Goal: Information Seeking & Learning: Check status

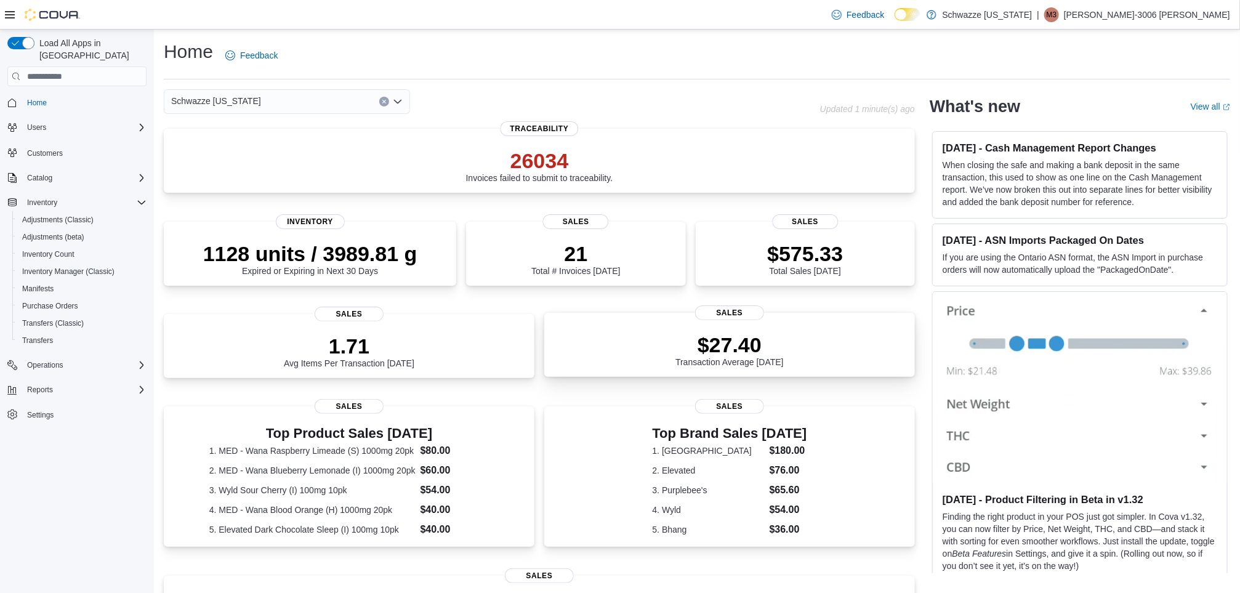
click at [737, 375] on div "$27.40 Transaction Average Today Sales" at bounding box center [729, 345] width 371 height 64
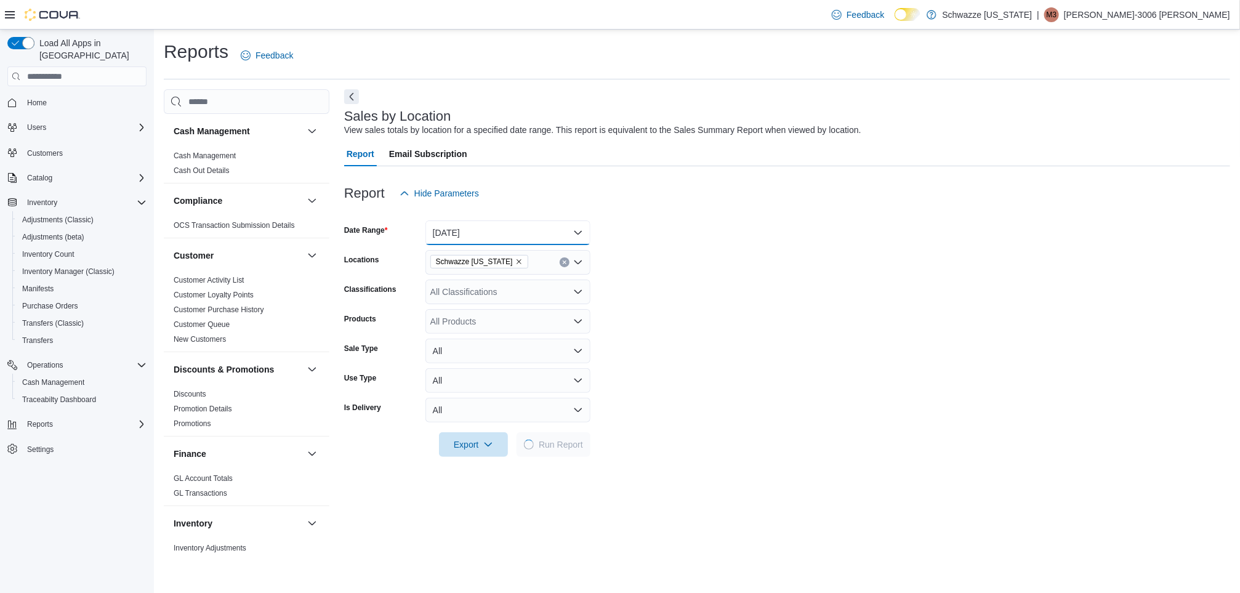
click at [509, 224] on button "Today" at bounding box center [507, 232] width 165 height 25
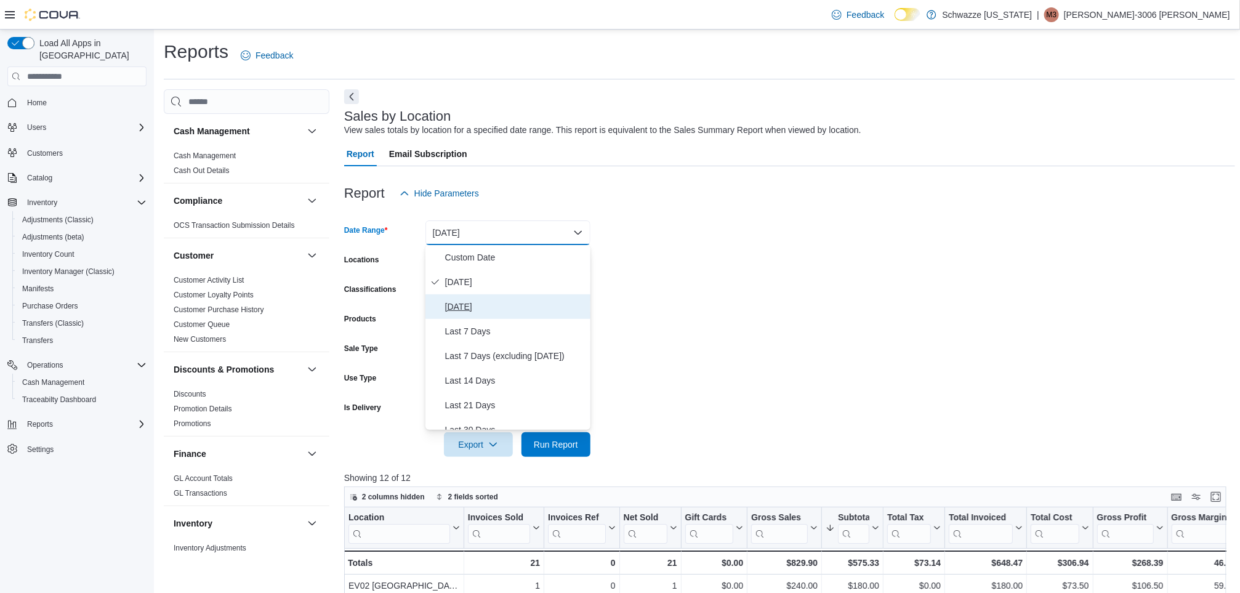
click at [502, 304] on span "Yesterday" at bounding box center [515, 306] width 140 height 15
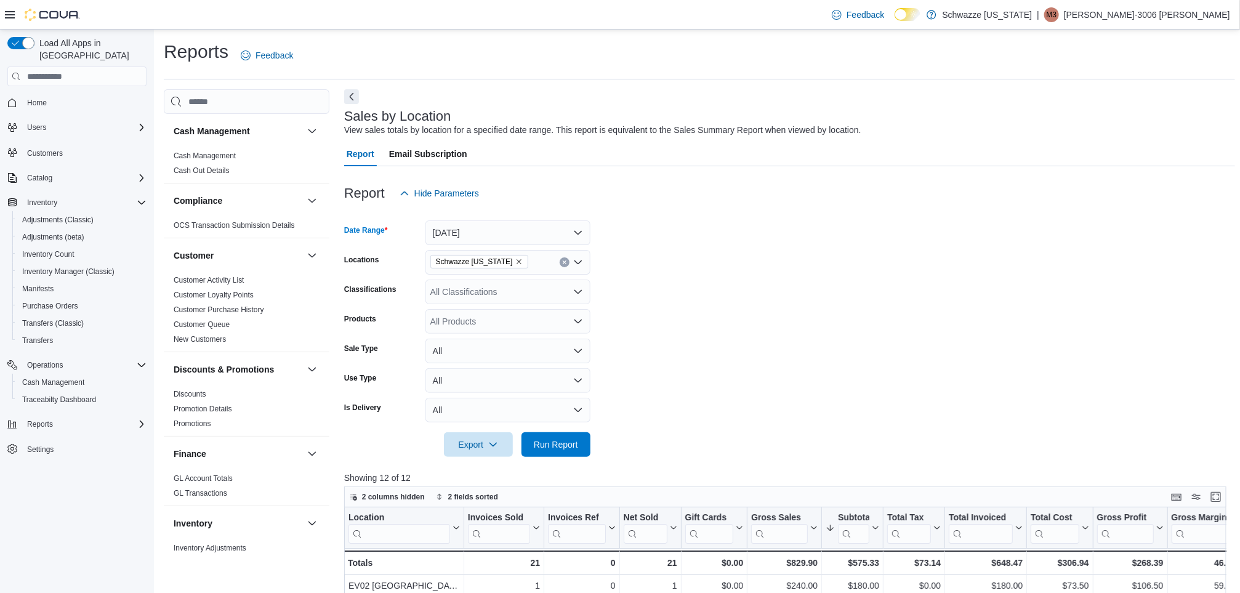
click at [515, 261] on icon "Remove Schwazze New Mexico from selection in this group" at bounding box center [518, 261] width 7 height 7
type input "**"
click at [523, 302] on div "RGO13 Clovis" at bounding box center [508, 301] width 150 height 12
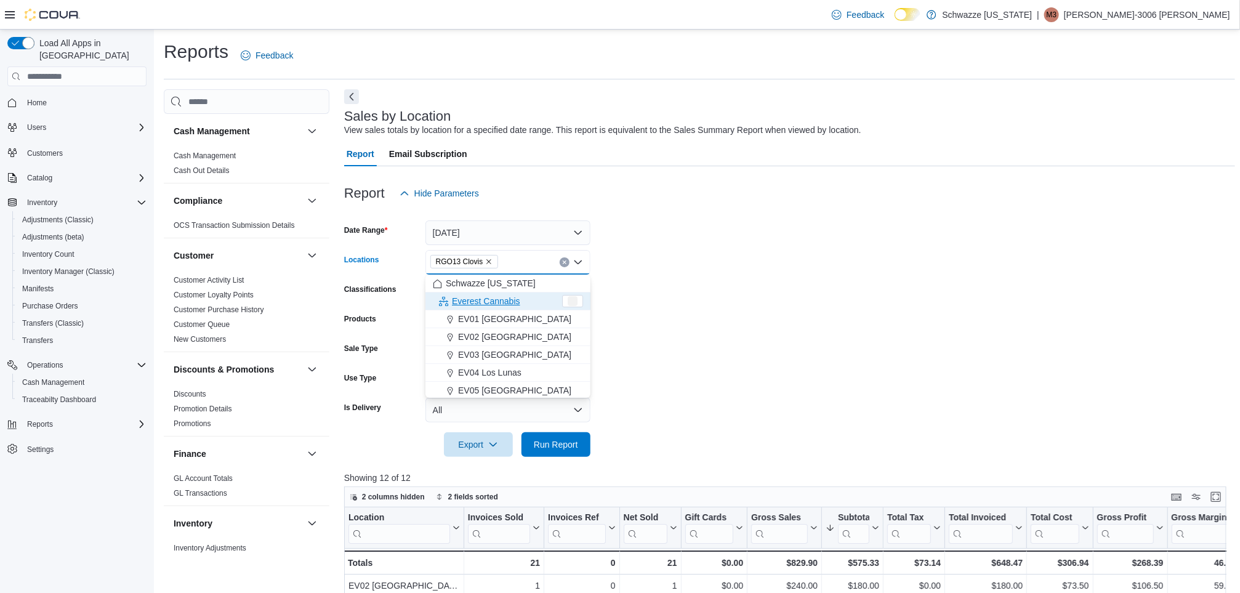
click at [687, 228] on form "Date Range Yesterday Locations RGO13 Clovis Combo box. Selected. RGO13 Clovis. …" at bounding box center [790, 331] width 892 height 251
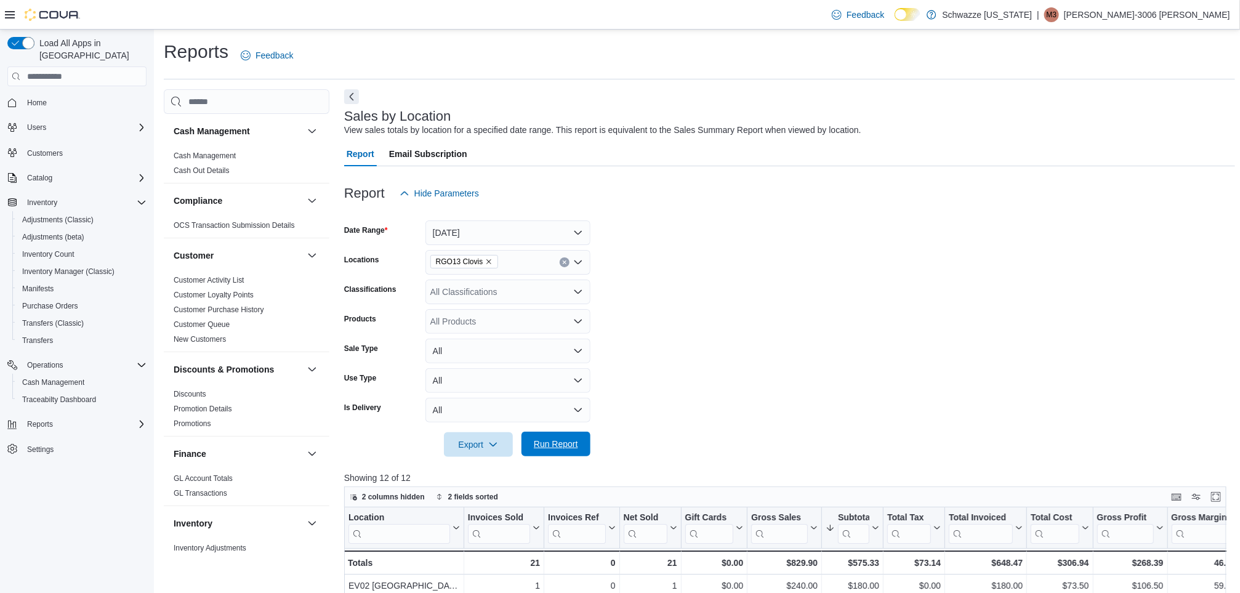
click at [556, 453] on span "Run Report" at bounding box center [556, 444] width 54 height 25
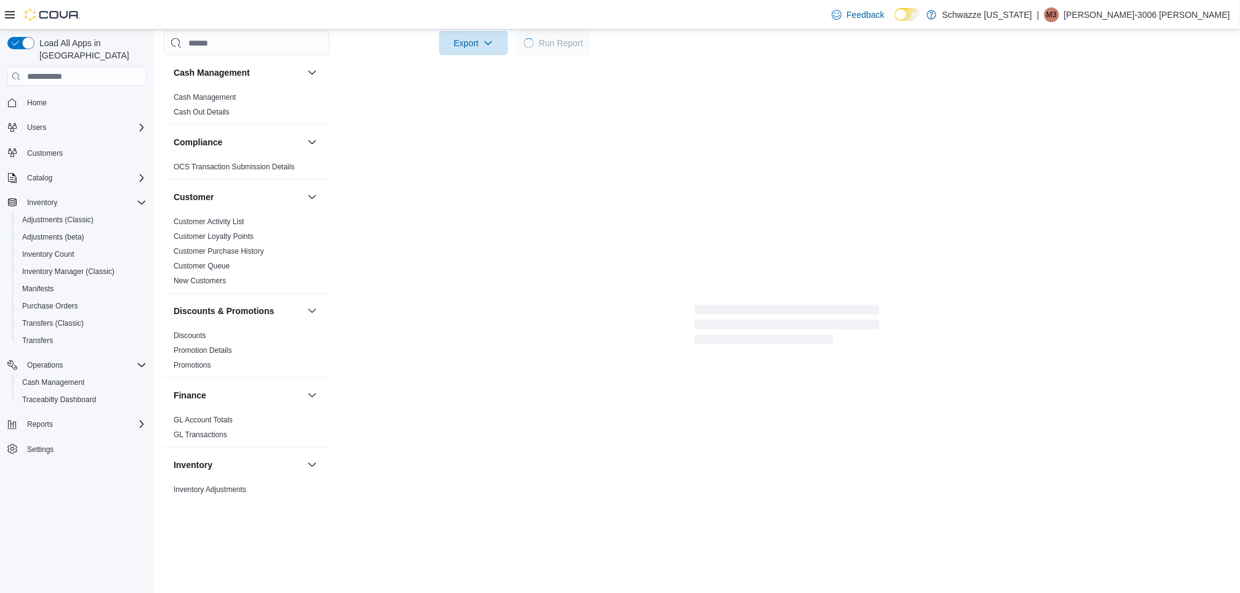
scroll to position [377, 0]
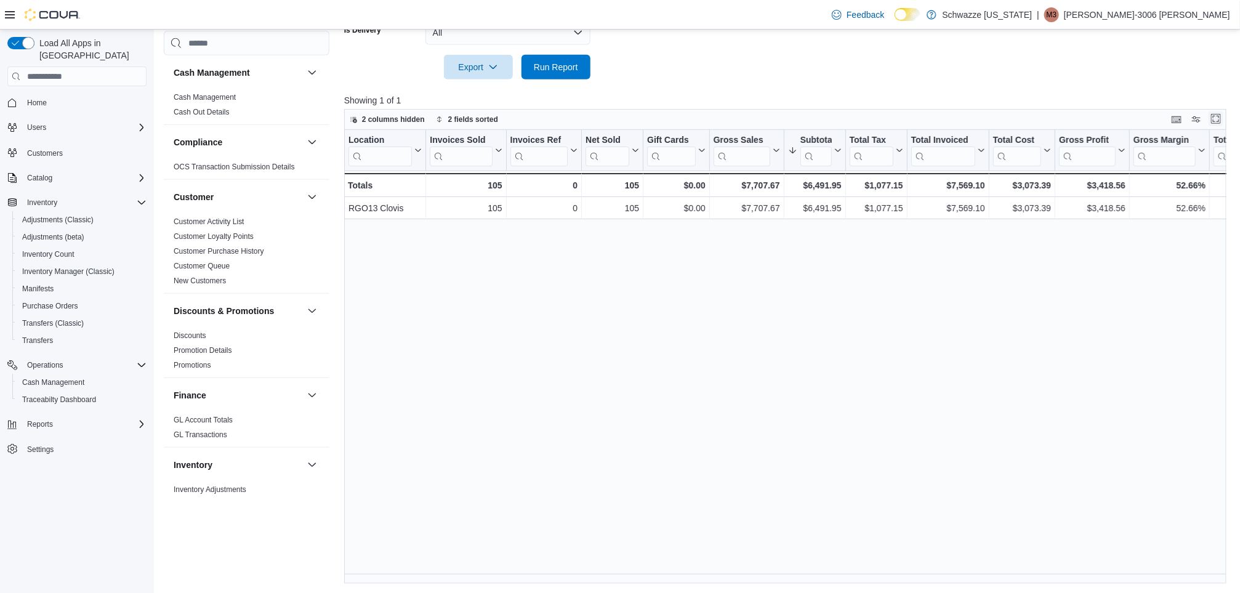
click at [1223, 120] on button "Enter fullscreen" at bounding box center [1216, 118] width 15 height 15
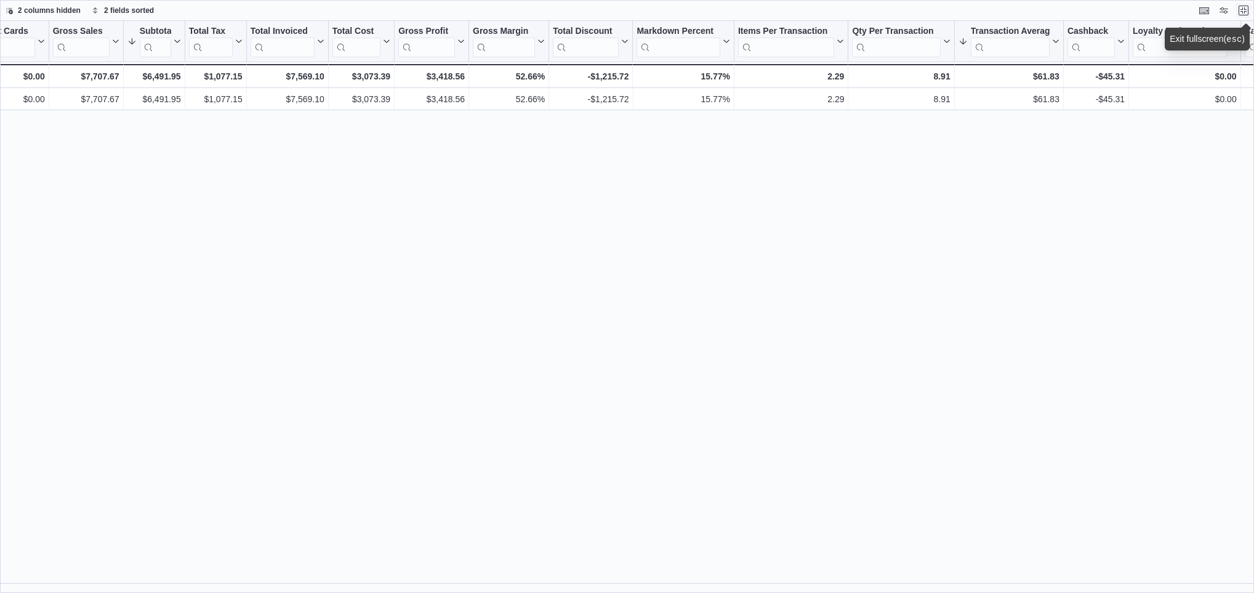
scroll to position [0, 320]
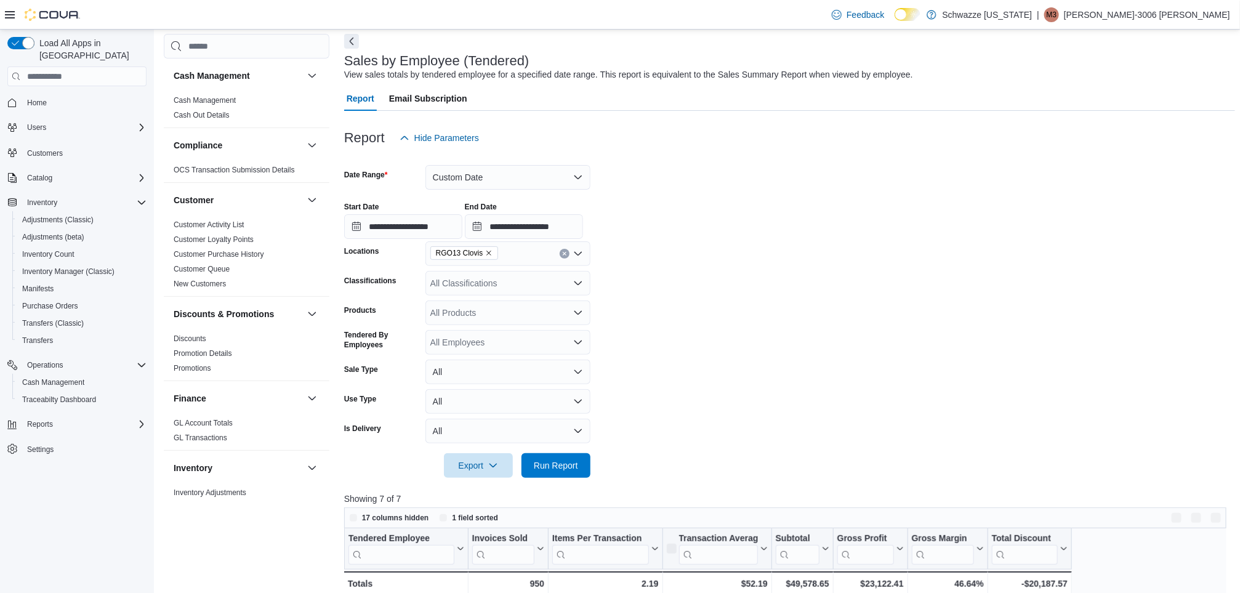
scroll to position [453, 0]
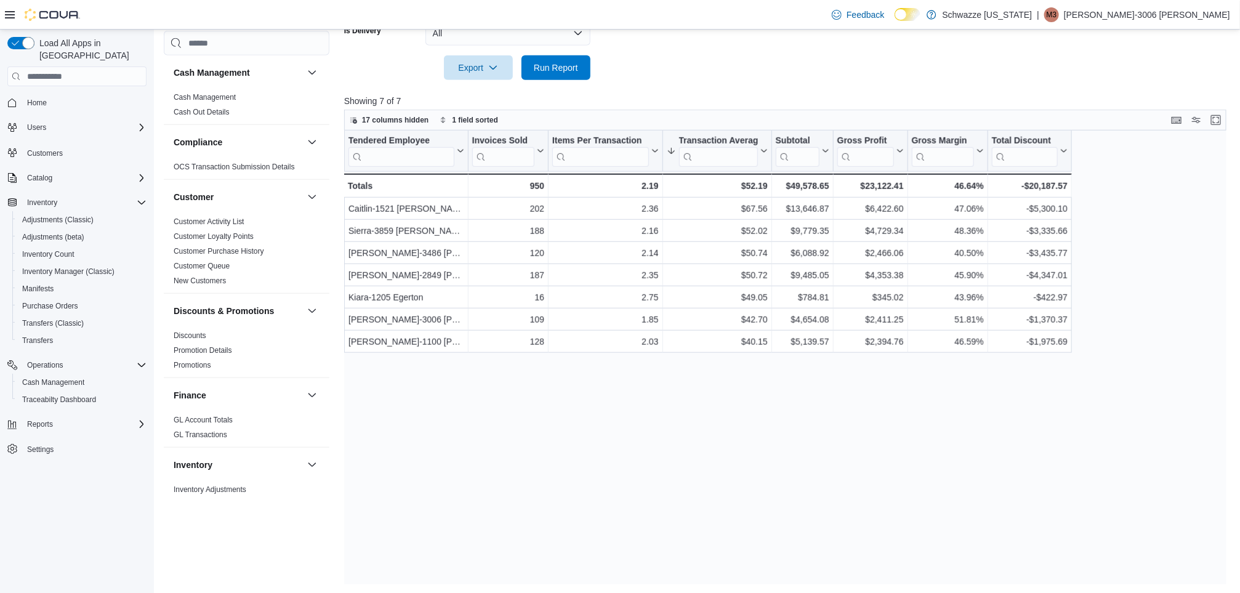
click at [696, 372] on div "Tendered Employee Click to view column header actions Invoices Sold Click to vi…" at bounding box center [790, 357] width 892 height 453
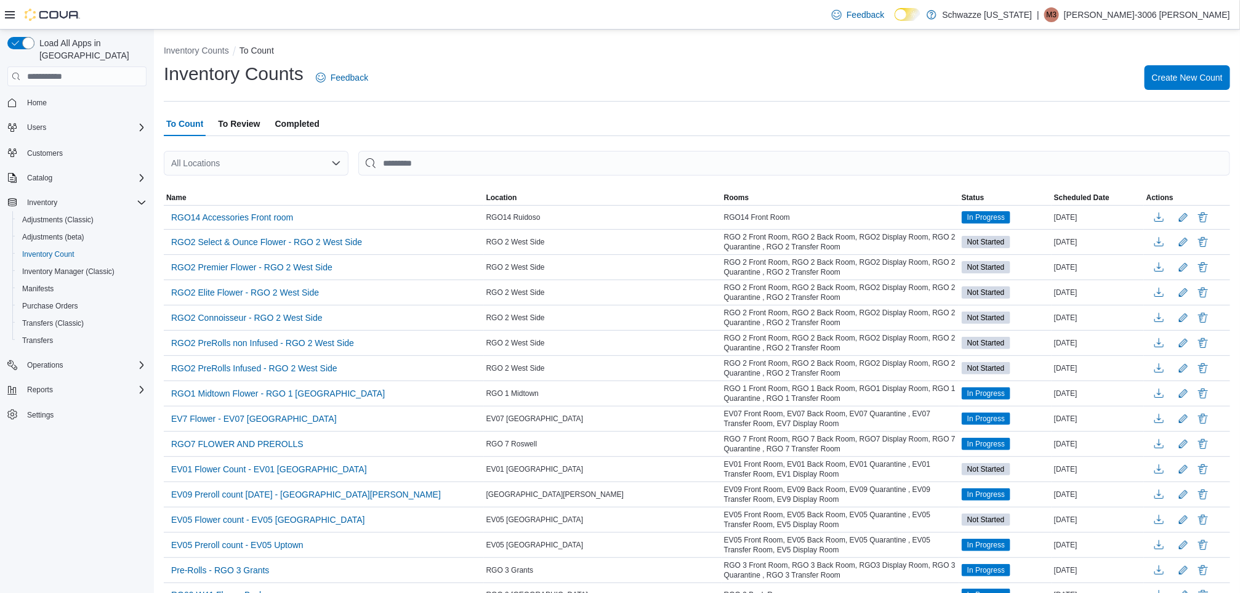
click at [262, 158] on div "All Locations" at bounding box center [256, 163] width 185 height 25
type input "**"
click at [262, 196] on span "RGO13 Clovis" at bounding box center [244, 202] width 55 height 12
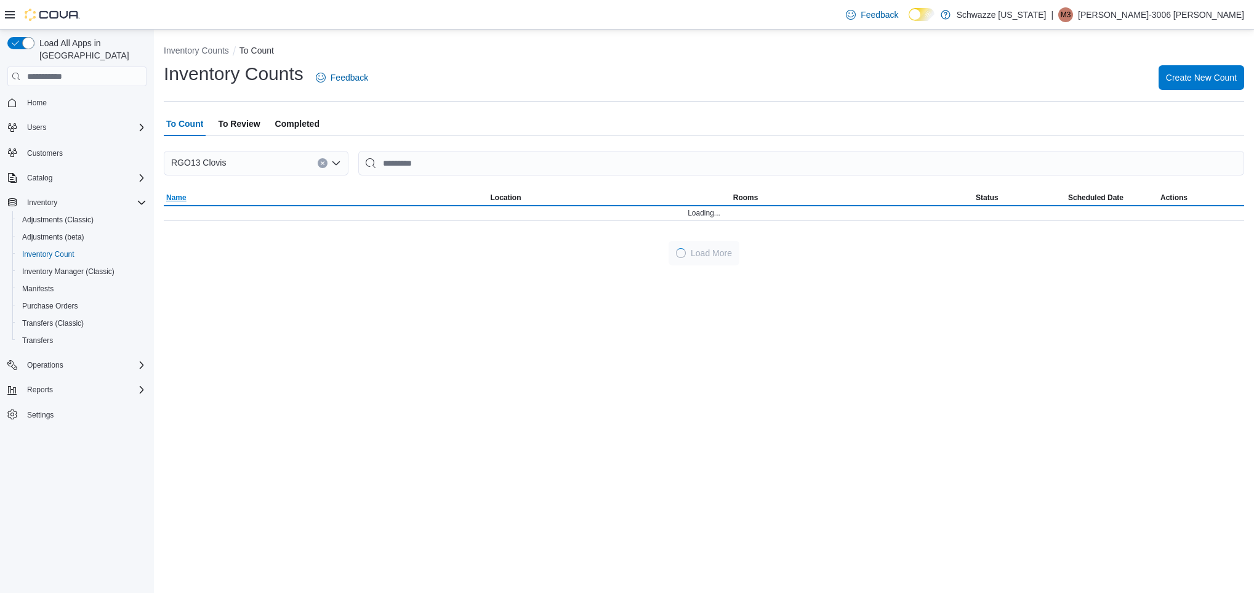
click at [262, 196] on span "Name" at bounding box center [326, 197] width 324 height 15
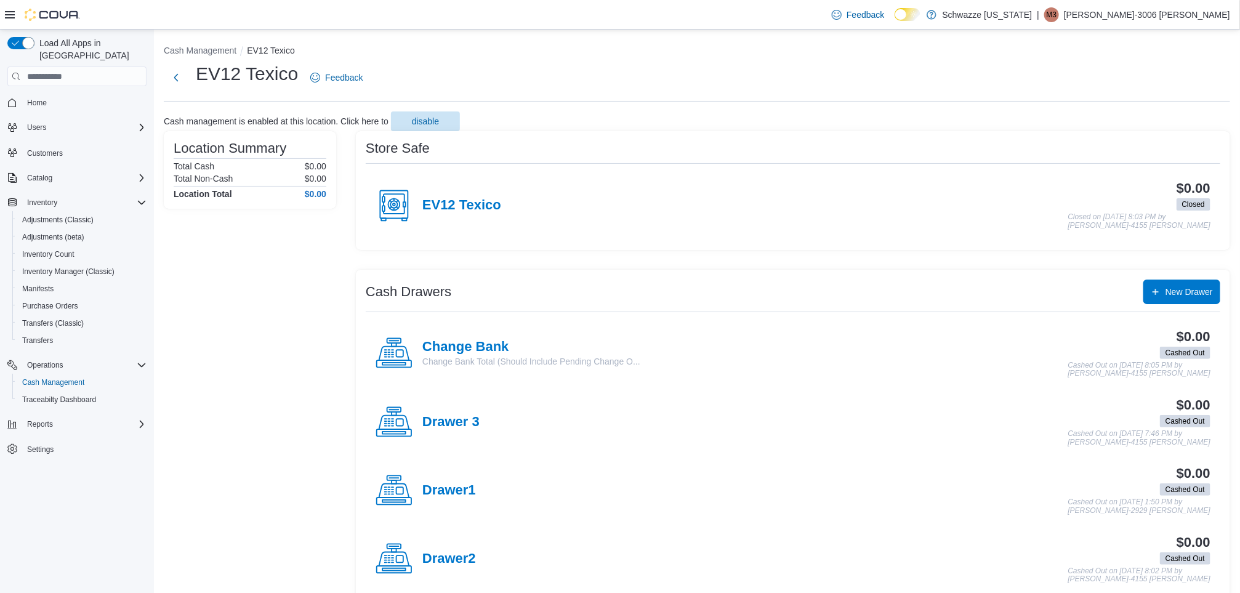
click at [469, 218] on div "EV12 Texico" at bounding box center [439, 205] width 126 height 37
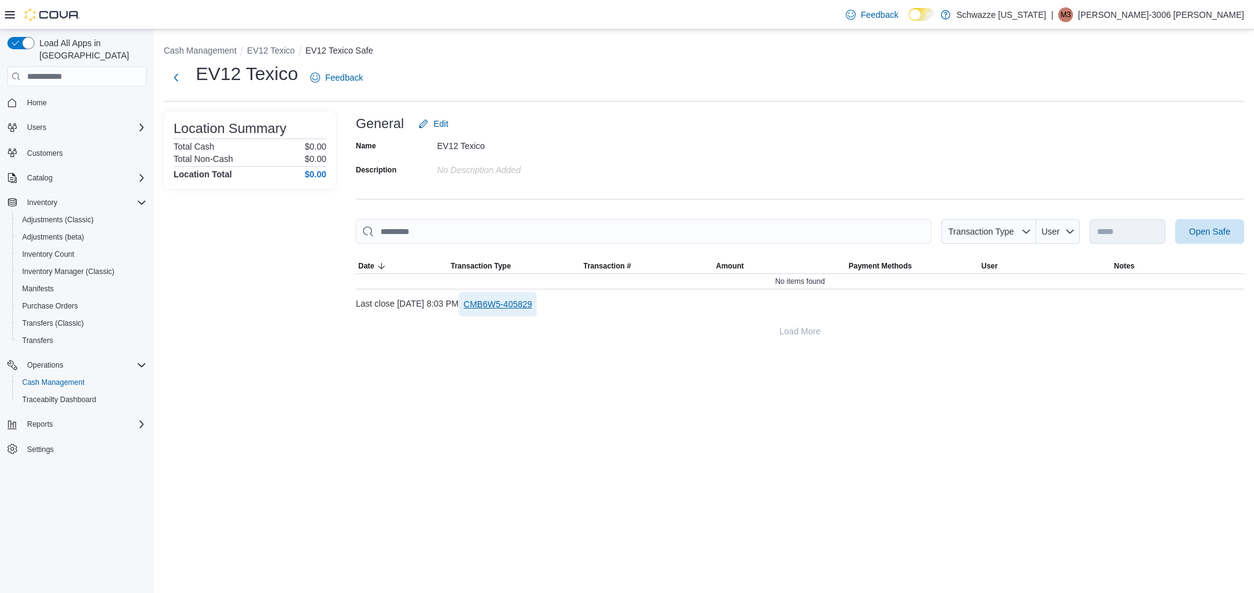
click at [526, 299] on span "CMB6W5-405829" at bounding box center [498, 304] width 68 height 12
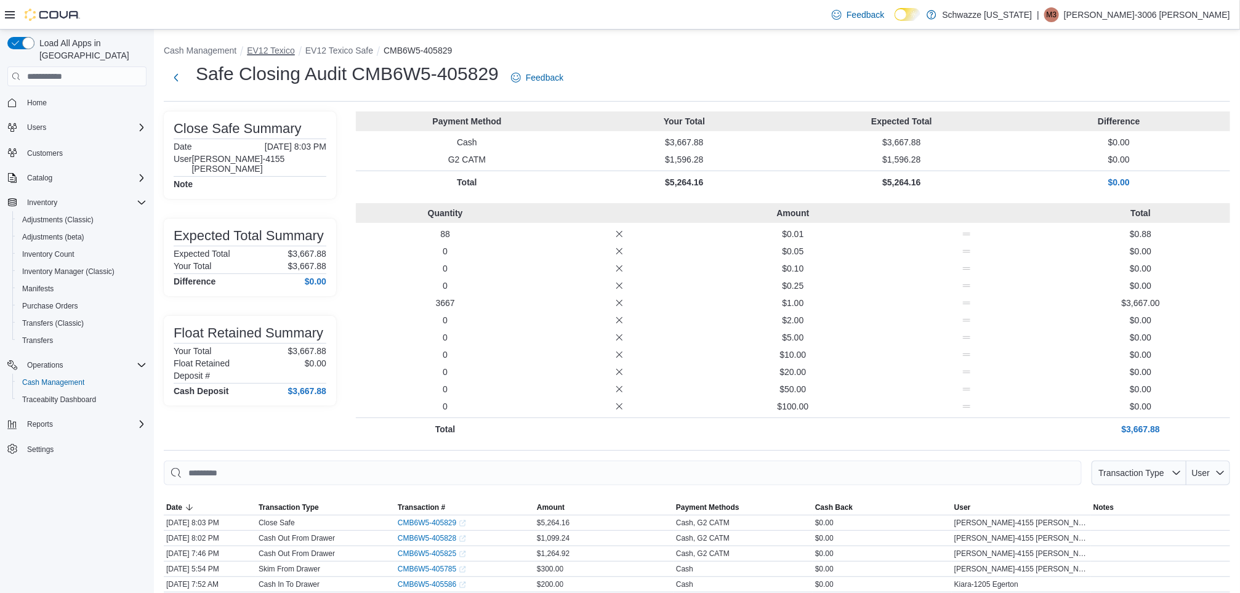
click at [281, 50] on button "EV12 Texico" at bounding box center [271, 51] width 48 height 10
